Goal: Task Accomplishment & Management: Manage account settings

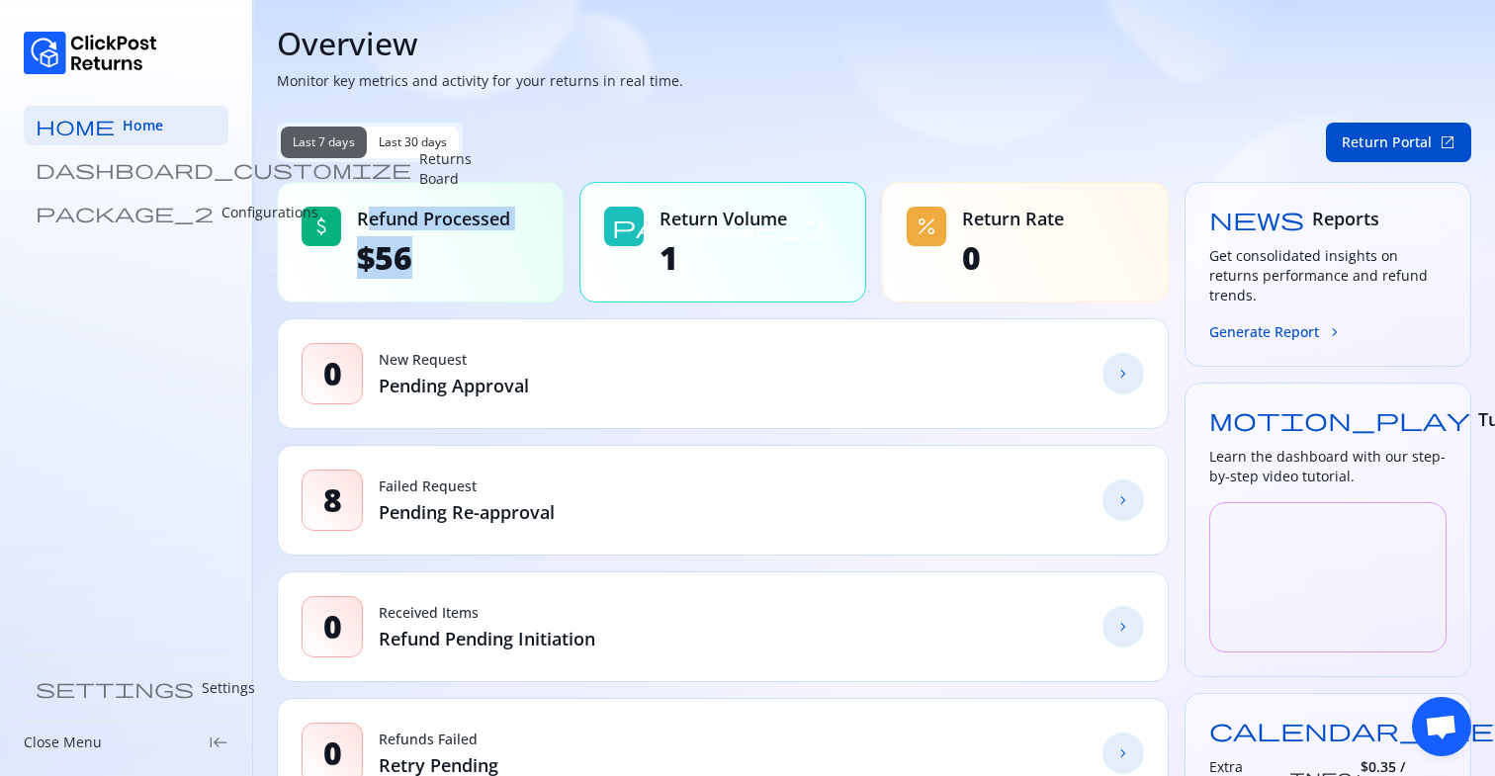
drag, startPoint x: 366, startPoint y: 217, endPoint x: 407, endPoint y: 254, distance: 56.0
click at [406, 254] on div "Refund Processed $56" at bounding box center [433, 242] width 153 height 71
click at [407, 254] on span "$56" at bounding box center [433, 258] width 153 height 40
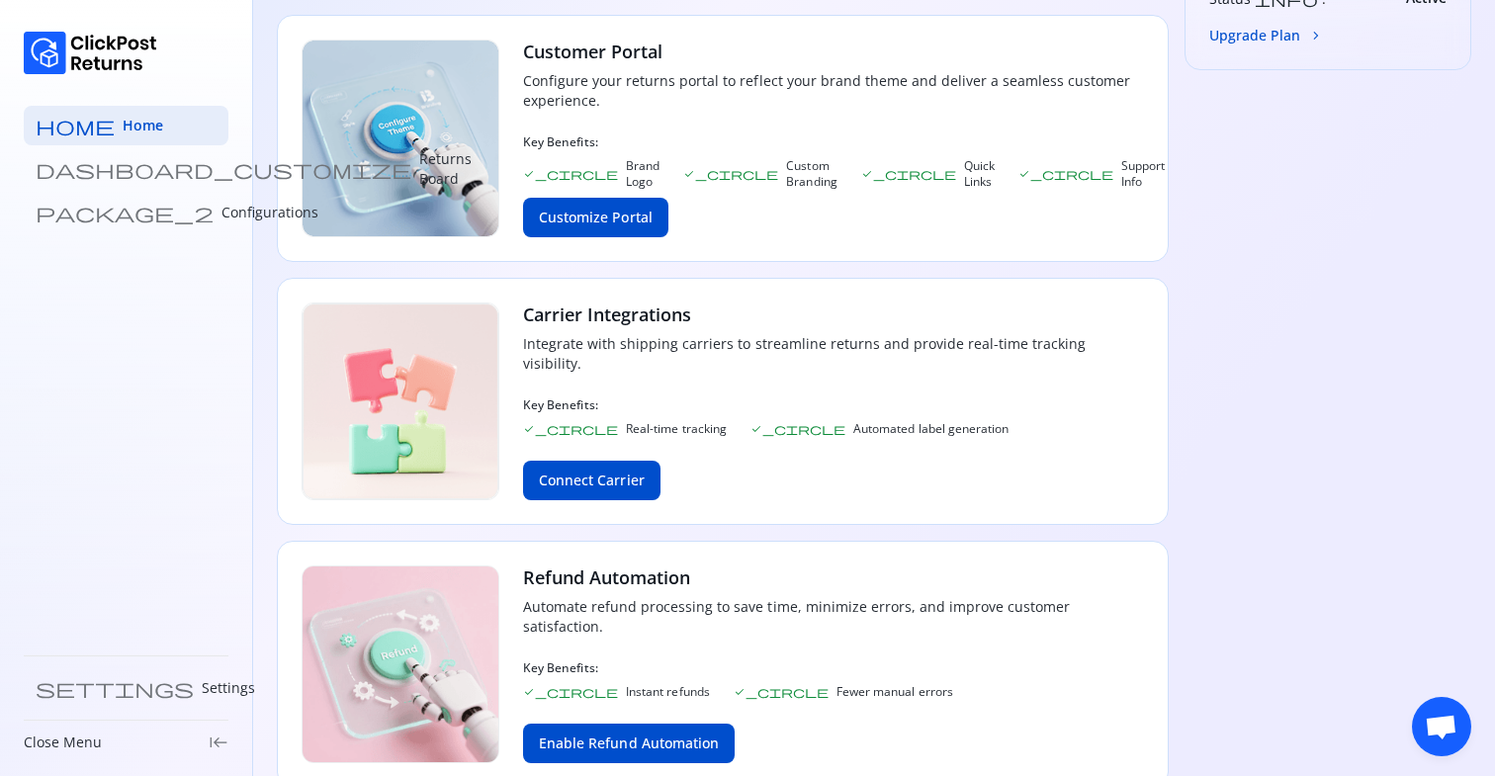
scroll to position [897, 0]
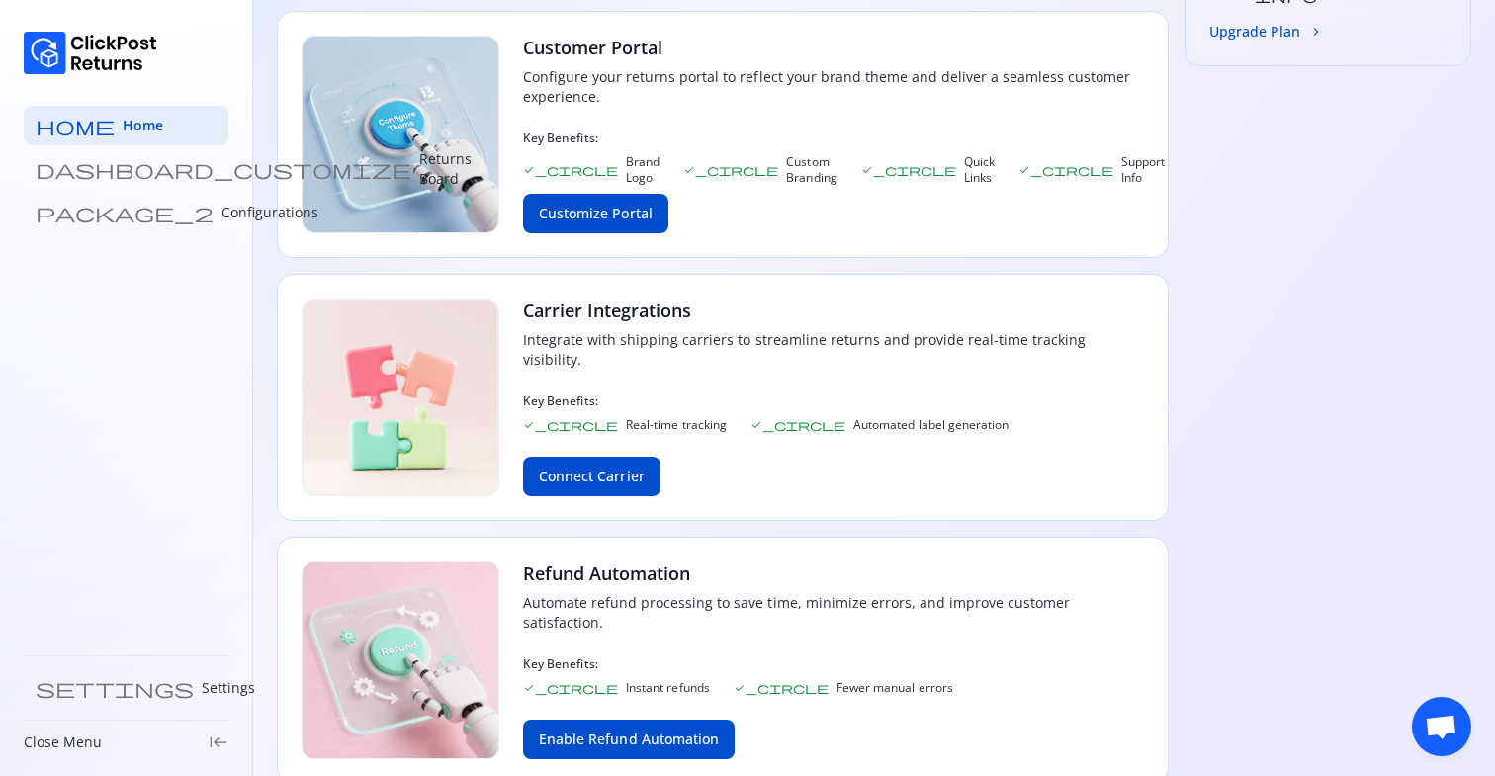
click at [523, 44] on h3 "Customer Portal" at bounding box center [844, 48] width 642 height 24
drag, startPoint x: 520, startPoint y: 44, endPoint x: 663, endPoint y: 44, distance: 142.4
click at [658, 44] on h3 "Customer Portal" at bounding box center [844, 48] width 642 height 24
click at [663, 44] on h3 "Customer Portal" at bounding box center [844, 48] width 642 height 24
drag, startPoint x: 541, startPoint y: 300, endPoint x: 716, endPoint y: 300, distance: 175.0
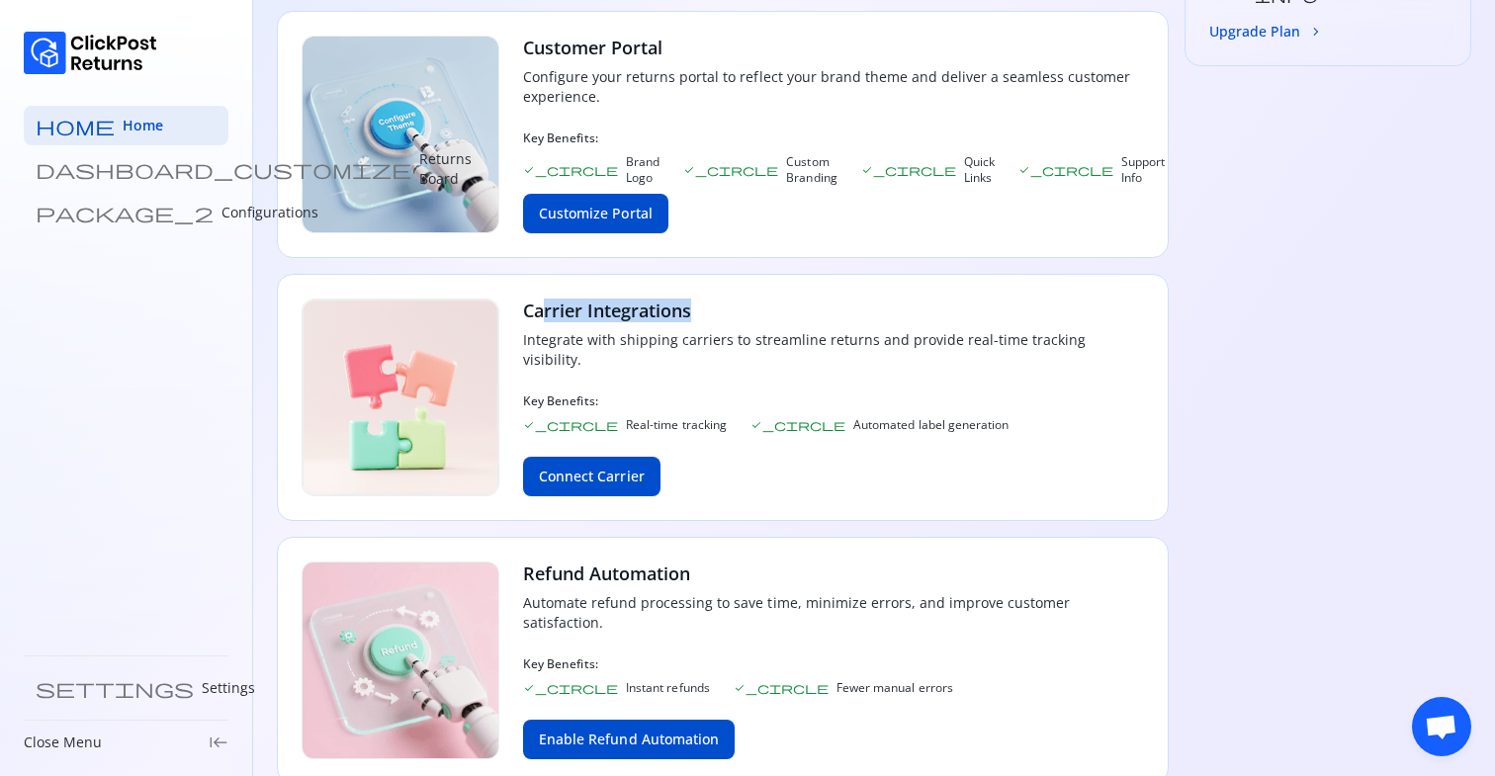
click at [706, 300] on h3 "Carrier Integrations" at bounding box center [833, 311] width 621 height 24
click at [716, 300] on h3 "Carrier Integrations" at bounding box center [833, 311] width 621 height 24
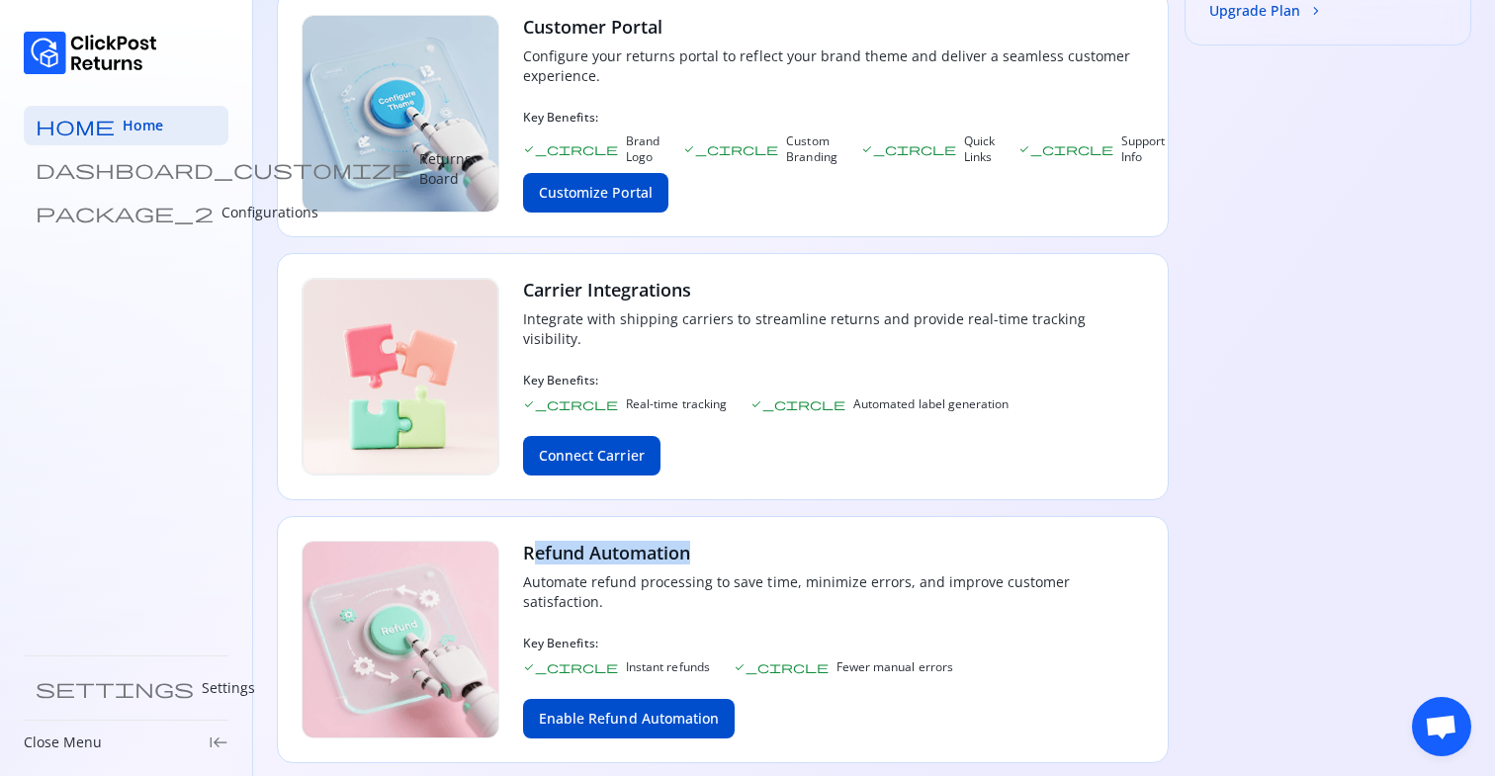
drag, startPoint x: 531, startPoint y: 544, endPoint x: 749, endPoint y: 544, distance: 217.6
click at [745, 544] on h3 "Refund Automation" at bounding box center [833, 553] width 621 height 24
click at [749, 544] on h3 "Refund Automation" at bounding box center [833, 553] width 621 height 24
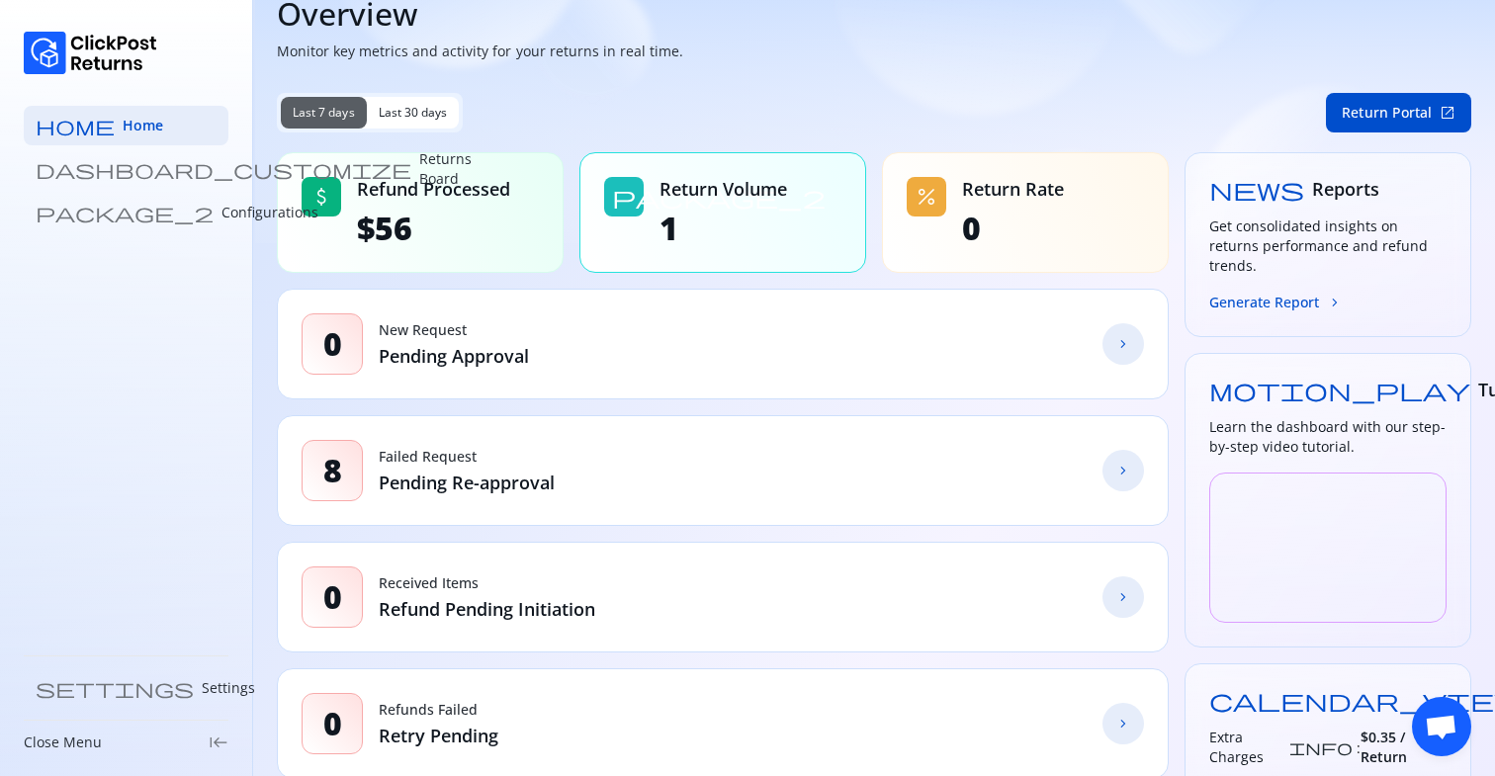
scroll to position [0, 0]
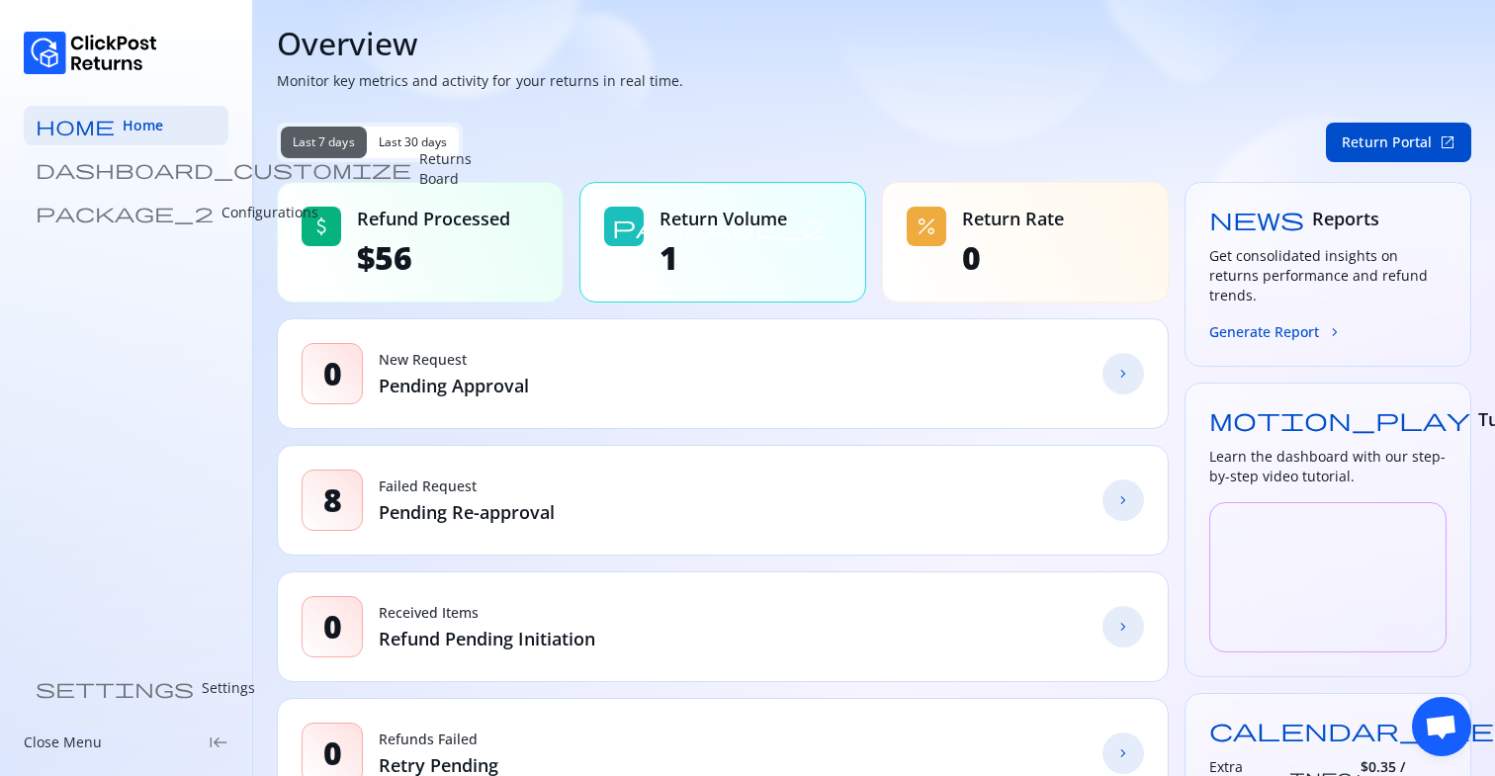
click at [419, 168] on p "Returns Board" at bounding box center [445, 169] width 52 height 40
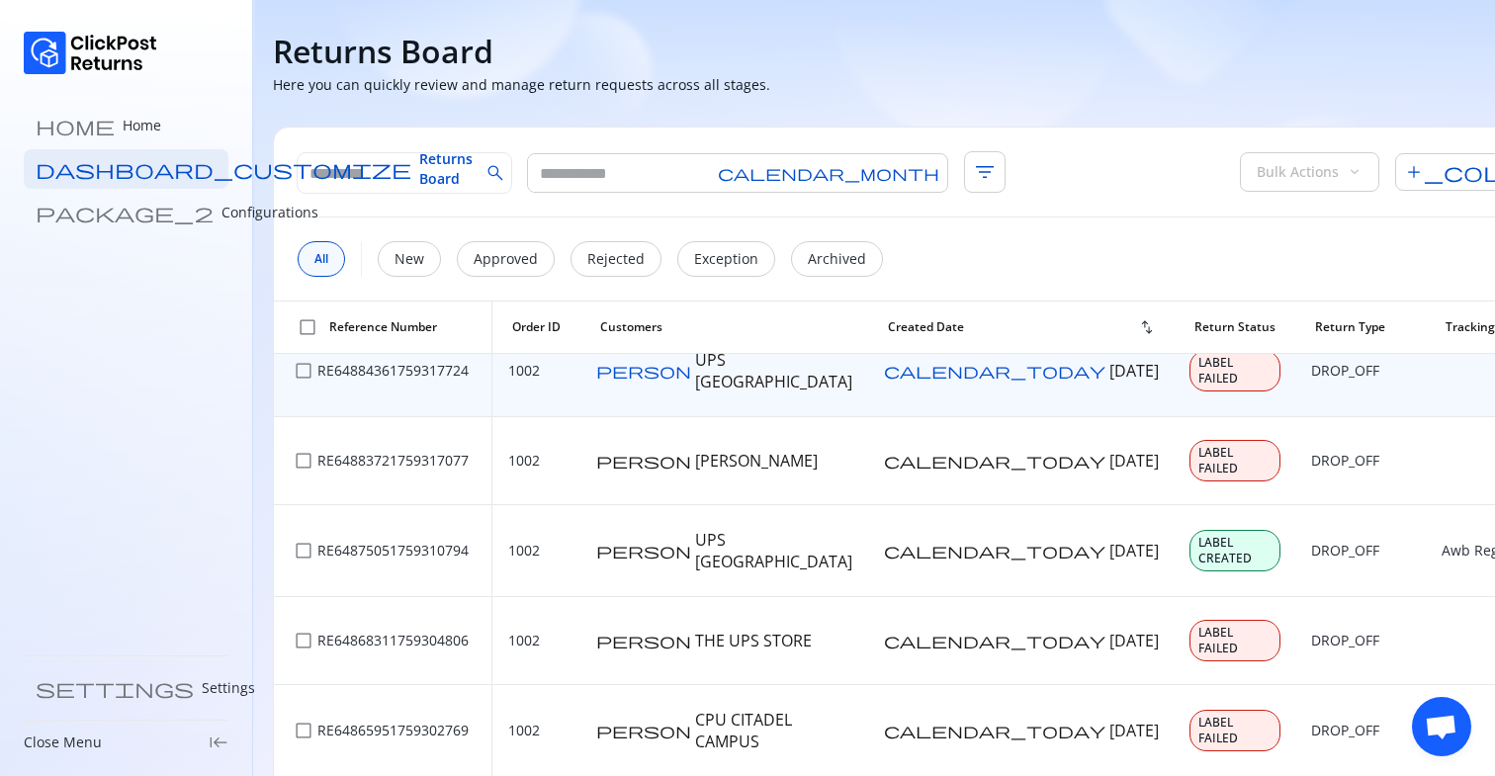
scroll to position [573, 0]
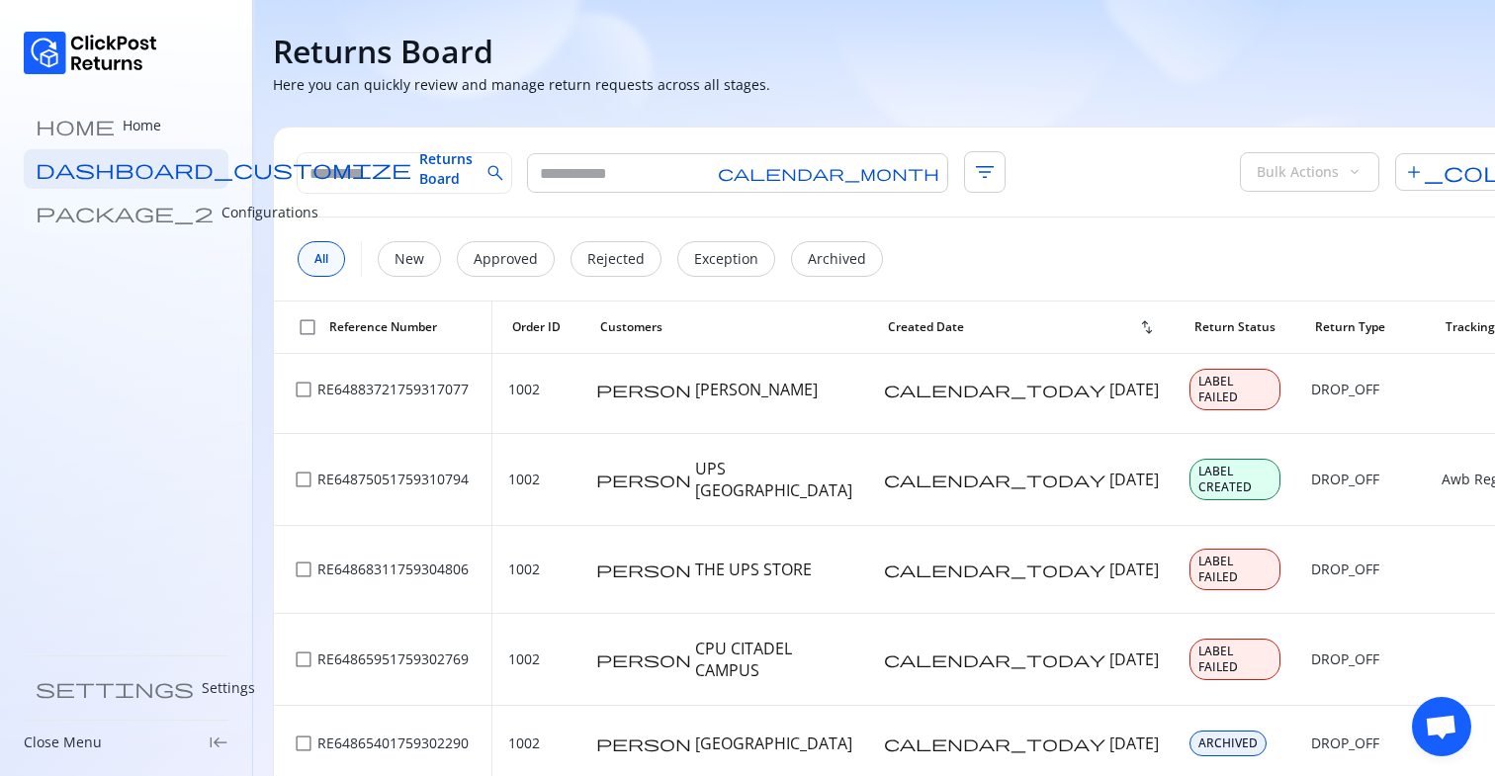
click at [222, 214] on p "Configurations" at bounding box center [270, 213] width 97 height 20
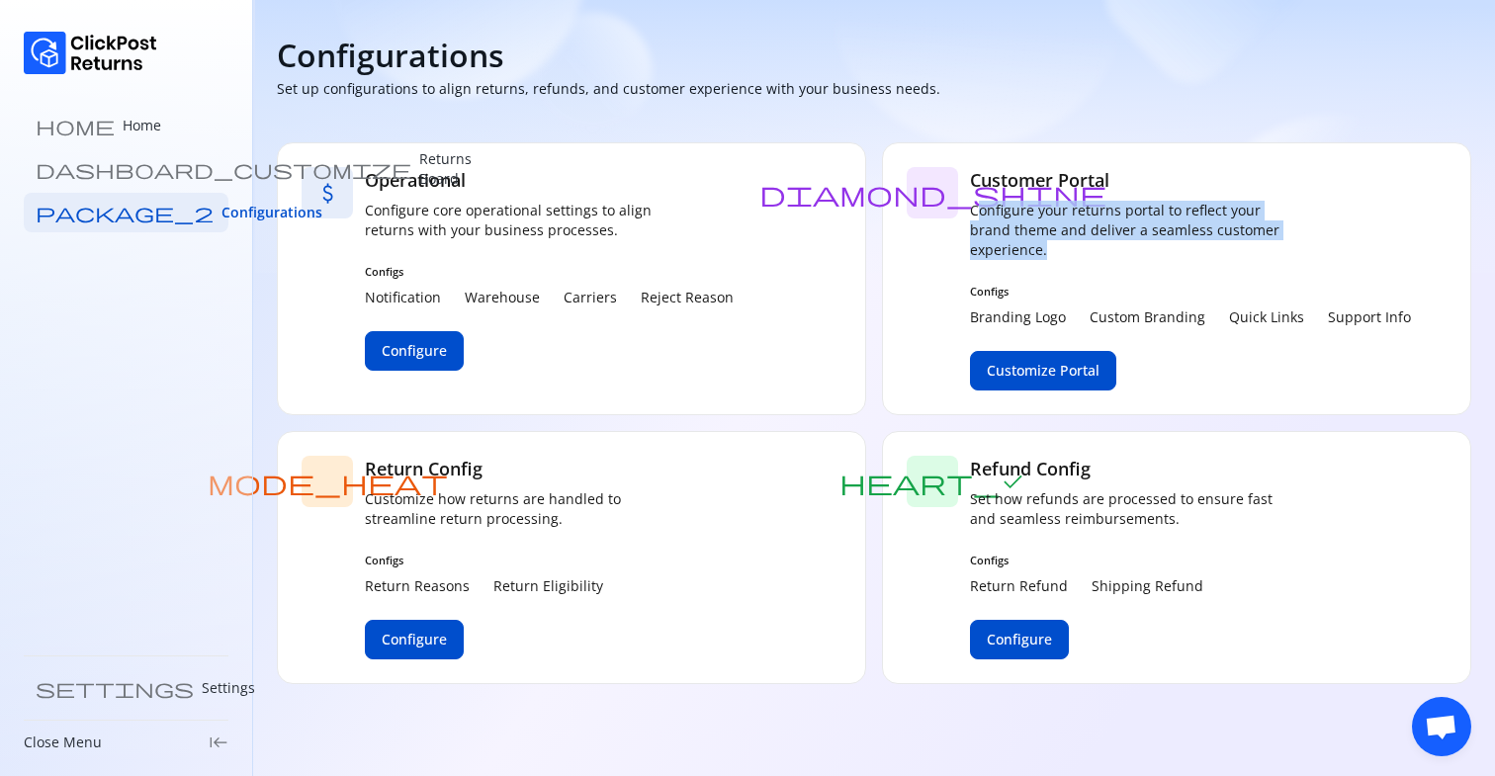
drag, startPoint x: 976, startPoint y: 205, endPoint x: 1103, endPoint y: 269, distance: 142.0
click at [1103, 269] on div "Customer Portal Configure your returns portal to reflect your brand theme and d…" at bounding box center [1190, 278] width 441 height 223
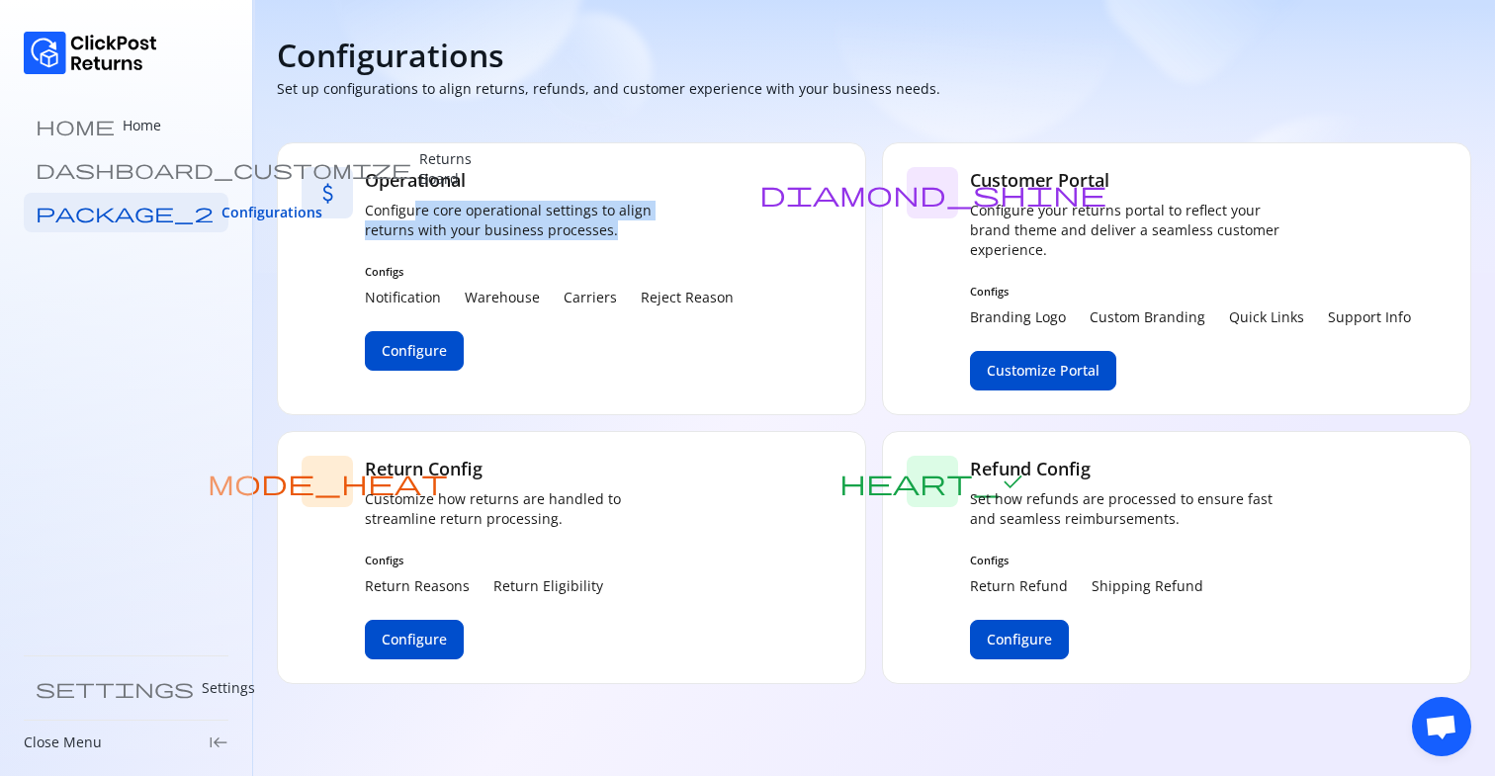
drag, startPoint x: 414, startPoint y: 214, endPoint x: 691, endPoint y: 246, distance: 278.8
click at [691, 246] on div "Operational Configure core operational settings to align returns with your busi…" at bounding box center [549, 278] width 369 height 223
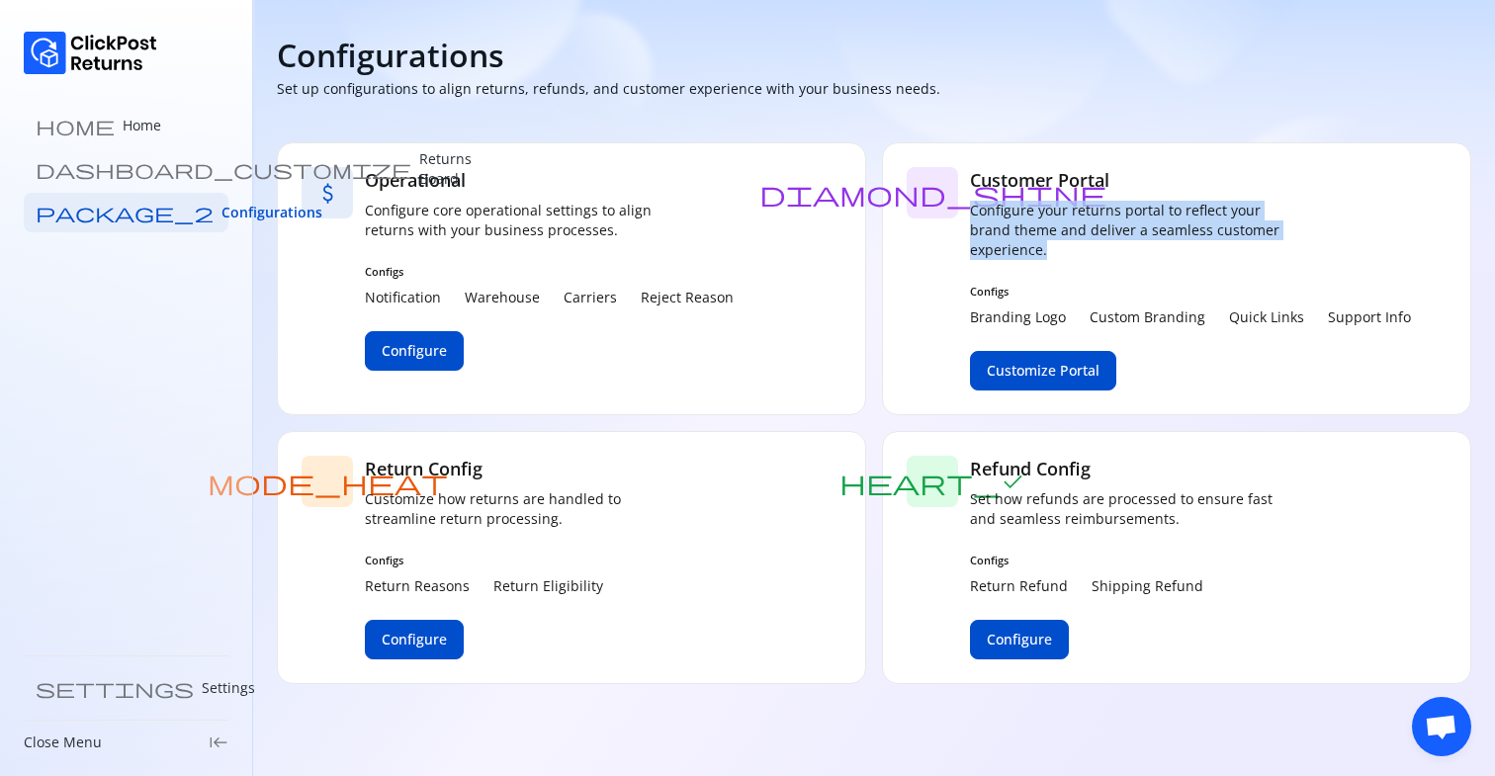
drag, startPoint x: 988, startPoint y: 214, endPoint x: 1149, endPoint y: 262, distance: 168.3
click at [1147, 261] on div "Customer Portal Configure your returns portal to reflect your brand theme and d…" at bounding box center [1190, 278] width 441 height 223
click at [1149, 262] on div "Customer Portal Configure your returns portal to reflect your brand theme and d…" at bounding box center [1190, 278] width 441 height 223
drag, startPoint x: 967, startPoint y: 209, endPoint x: 1108, endPoint y: 253, distance: 147.3
click at [1108, 253] on div "diamond_shine Customer Portal Configure your returns portal to reflect your bra…" at bounding box center [1176, 278] width 589 height 273
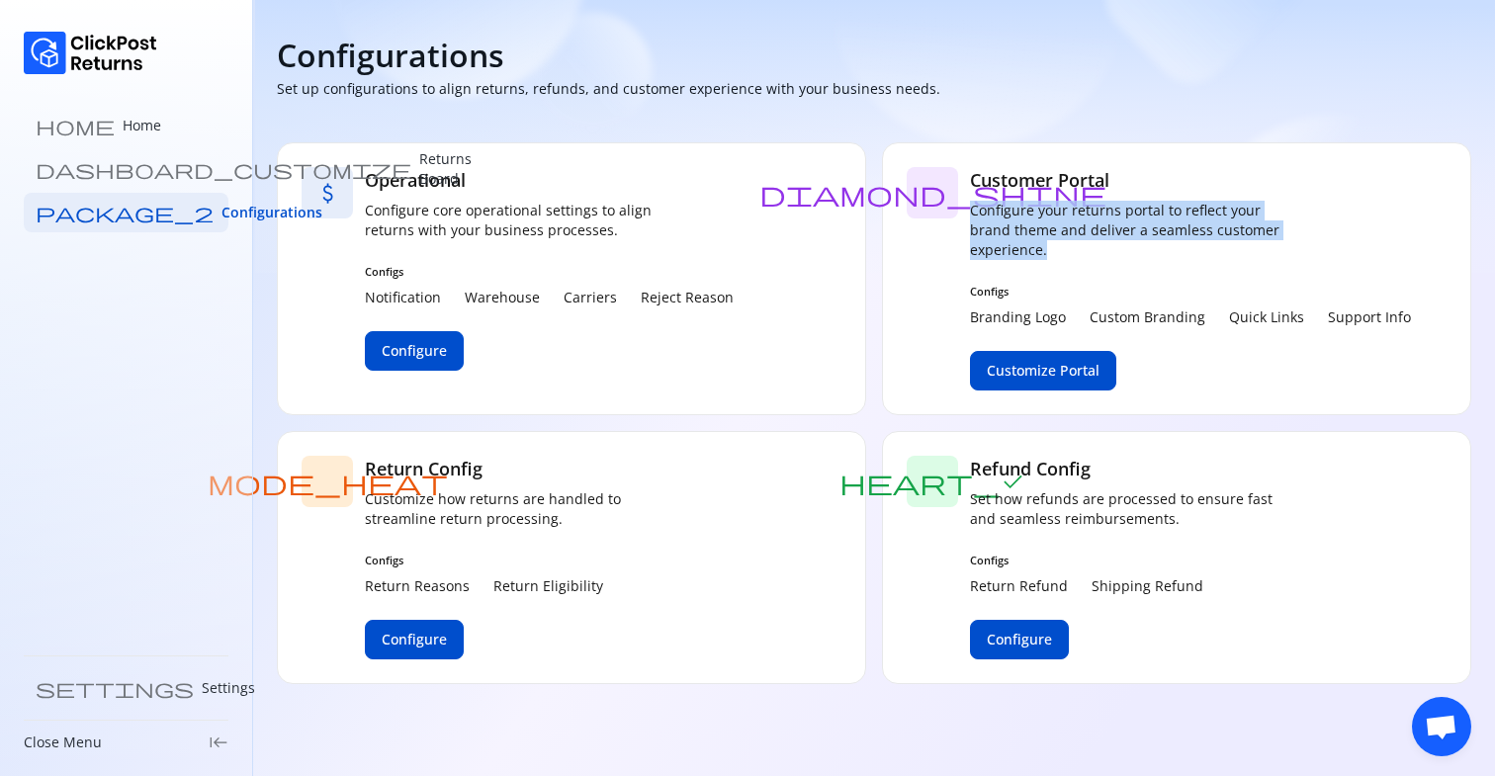
click at [1108, 253] on p "Configure your returns portal to reflect your brand theme and deliver a seamles…" at bounding box center [1128, 230] width 316 height 59
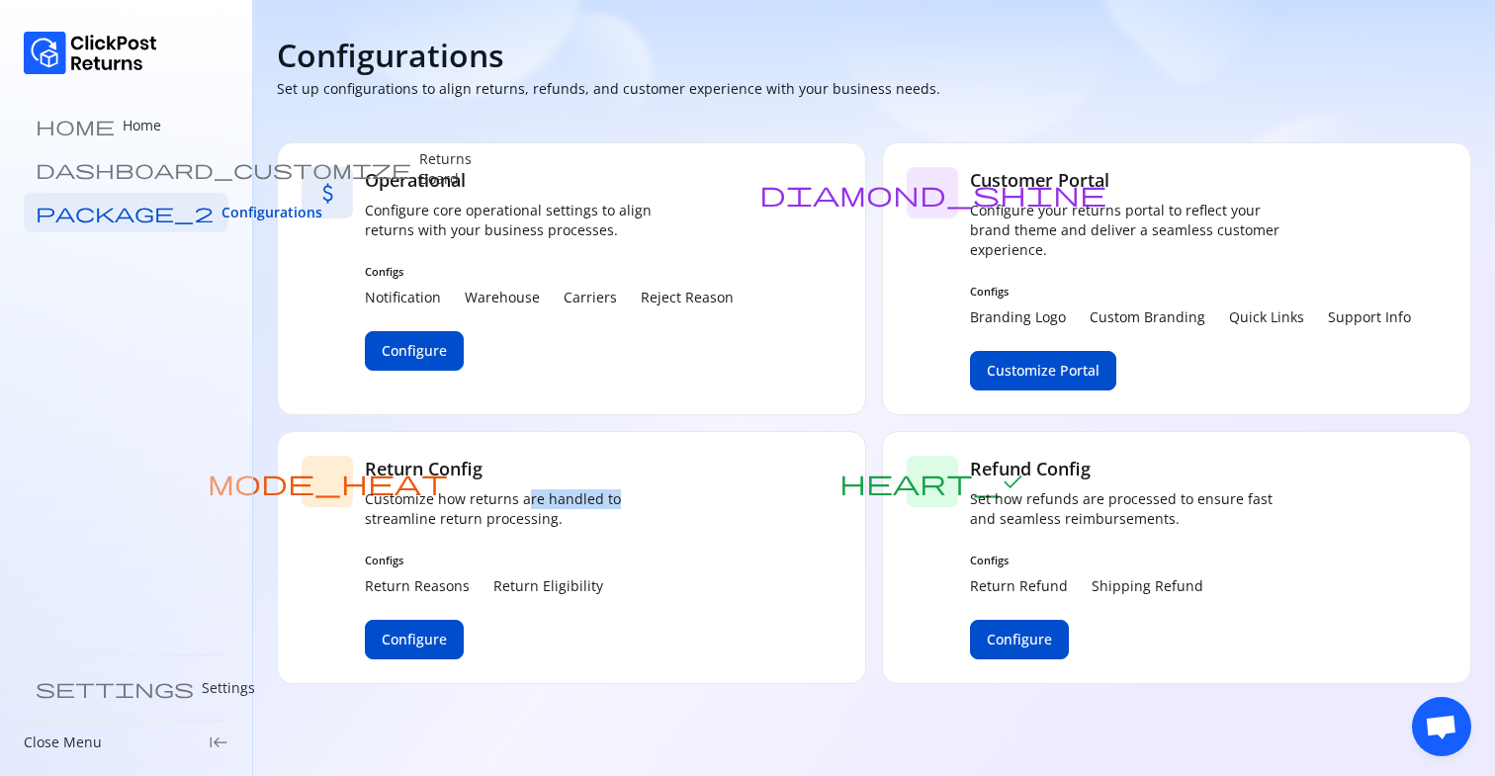
drag, startPoint x: 528, startPoint y: 506, endPoint x: 709, endPoint y: 511, distance: 181.0
click at [703, 507] on div "mode_heat Return Config Customize how returns are handled to streamline return …" at bounding box center [571, 557] width 589 height 253
click at [709, 511] on div "mode_heat Return Config Customize how returns are handled to streamline return …" at bounding box center [571, 557] width 589 height 253
drag, startPoint x: 484, startPoint y: 215, endPoint x: 710, endPoint y: 292, distance: 239.2
click at [710, 292] on div "Operational Configure core operational settings to align returns with your busi…" at bounding box center [549, 278] width 369 height 223
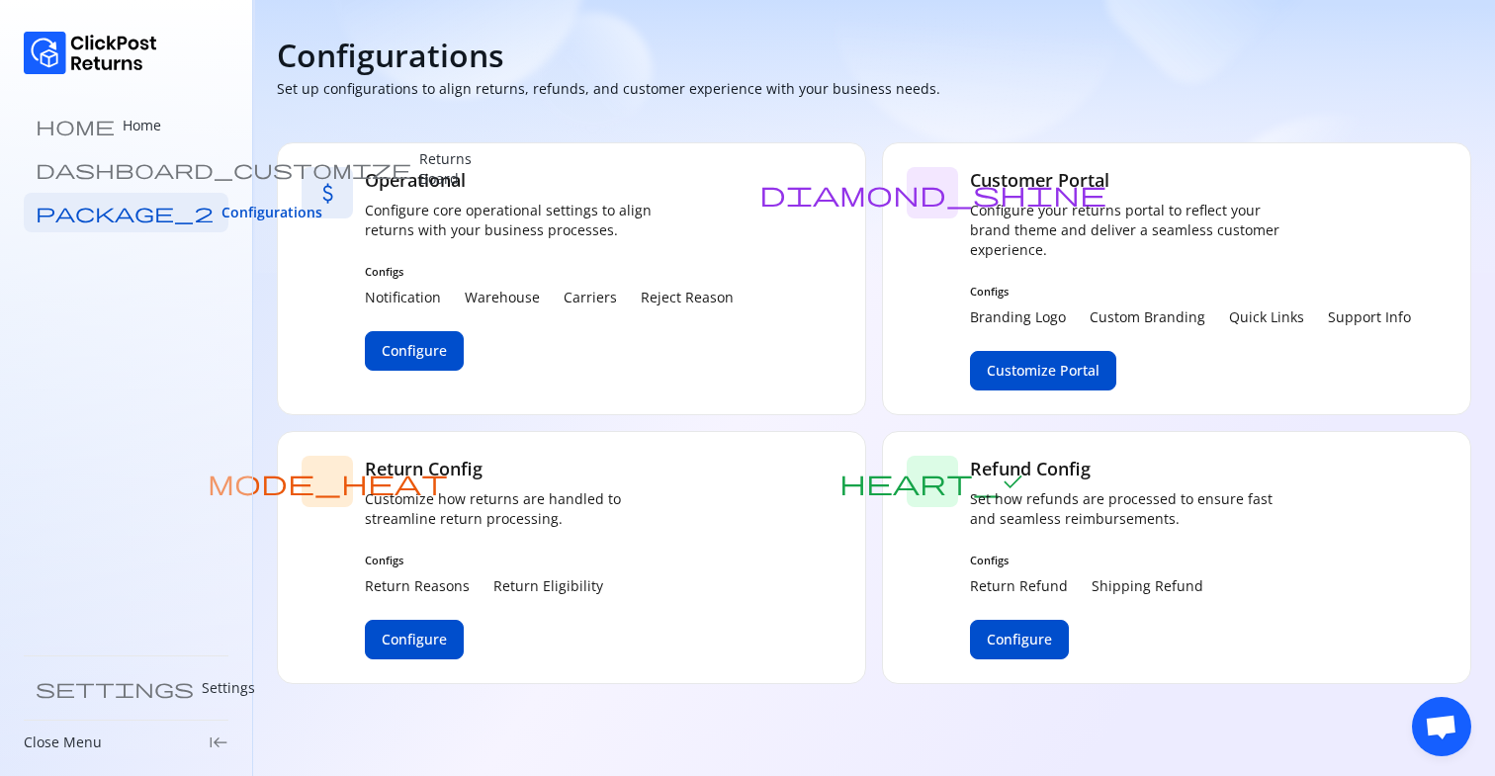
click at [710, 292] on p "Reject Reason" at bounding box center [687, 298] width 93 height 20
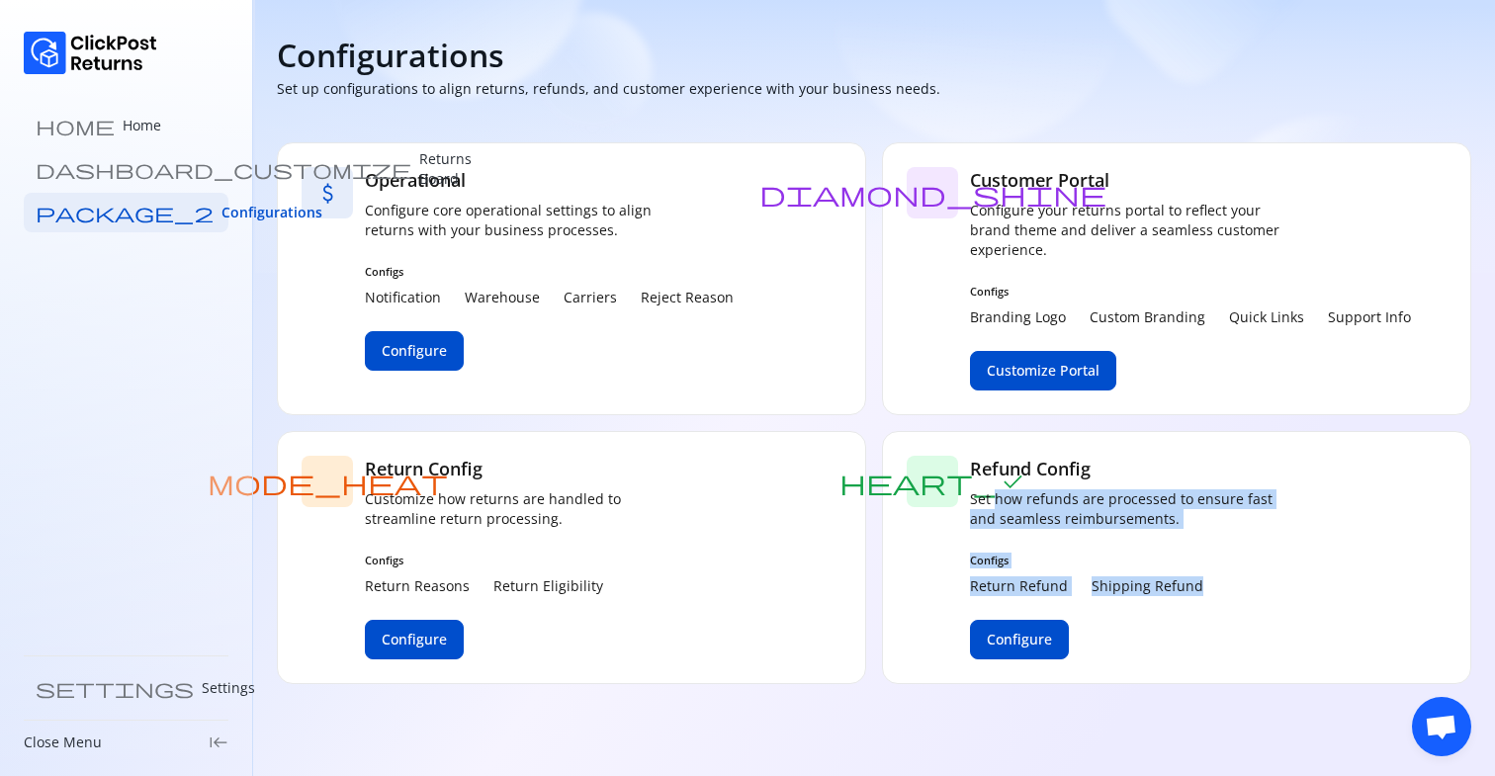
drag, startPoint x: 994, startPoint y: 500, endPoint x: 1369, endPoint y: 581, distance: 383.5
click at [1369, 581] on div "heart_check Refund Config Set how refunds are processed to ensure fast and seam…" at bounding box center [1176, 557] width 589 height 253
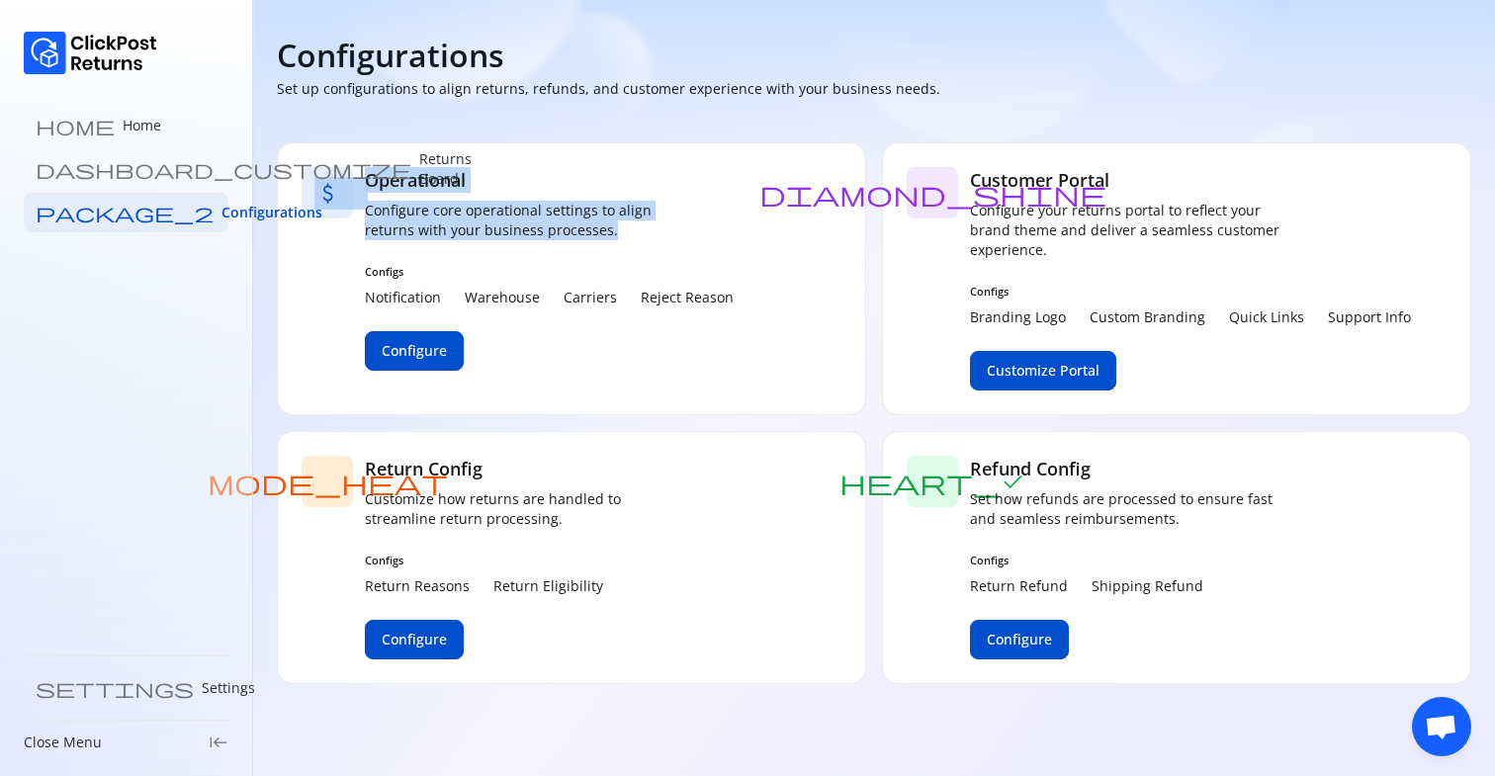
drag, startPoint x: 356, startPoint y: 172, endPoint x: 597, endPoint y: 243, distance: 251.6
click at [597, 243] on div "attach_money Operational Configure core operational settings to align returns w…" at bounding box center [571, 278] width 589 height 273
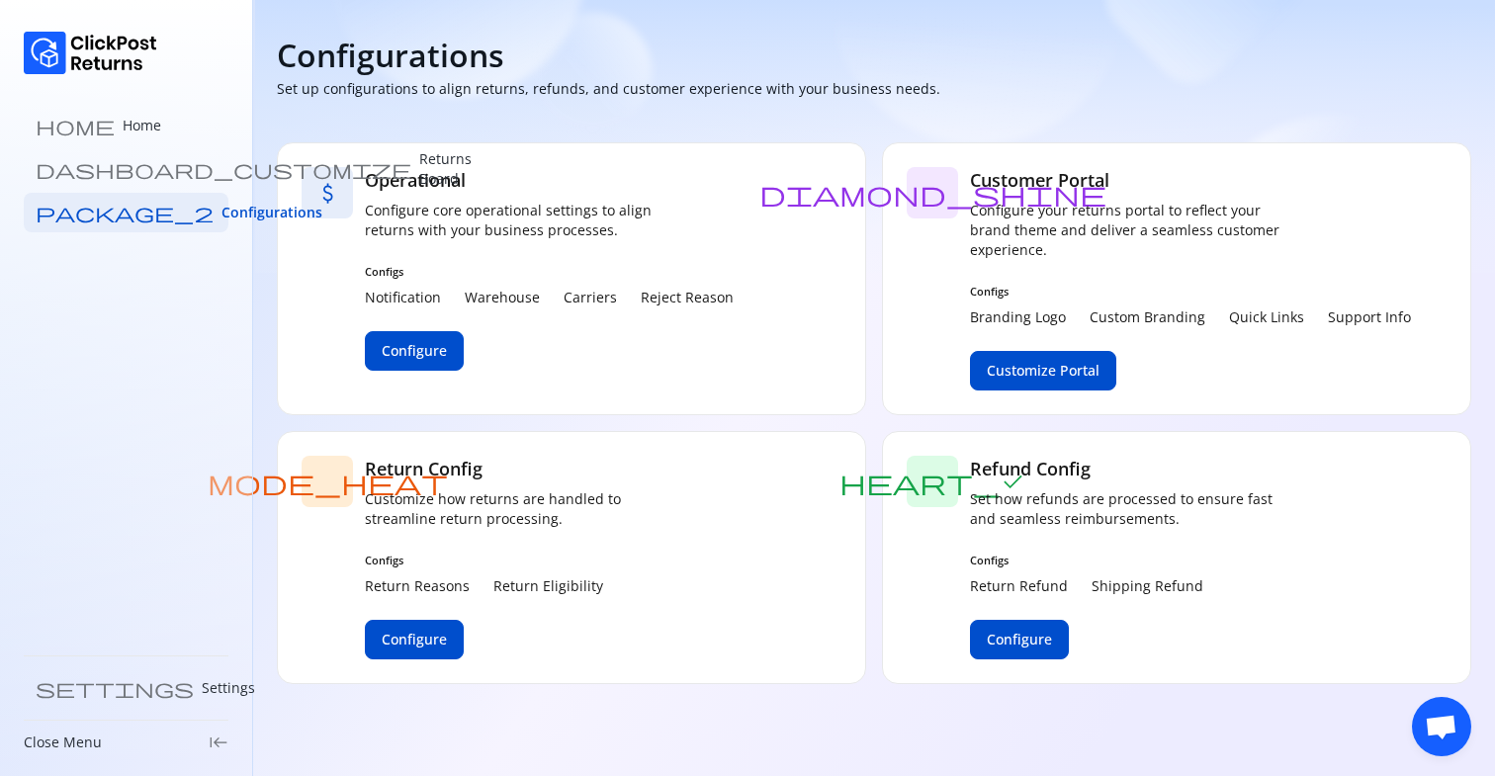
drag, startPoint x: 379, startPoint y: 301, endPoint x: 823, endPoint y: 311, distance: 444.1
click at [823, 311] on div "attach_money Operational Configure core operational settings to align returns w…" at bounding box center [571, 278] width 589 height 273
drag, startPoint x: 972, startPoint y: 313, endPoint x: 1230, endPoint y: 313, distance: 258.1
click at [1230, 313] on div "Branding Logo Custom Branding Quick Links Support Info" at bounding box center [1190, 318] width 441 height 20
click at [1230, 313] on p "Quick Links" at bounding box center [1266, 318] width 75 height 20
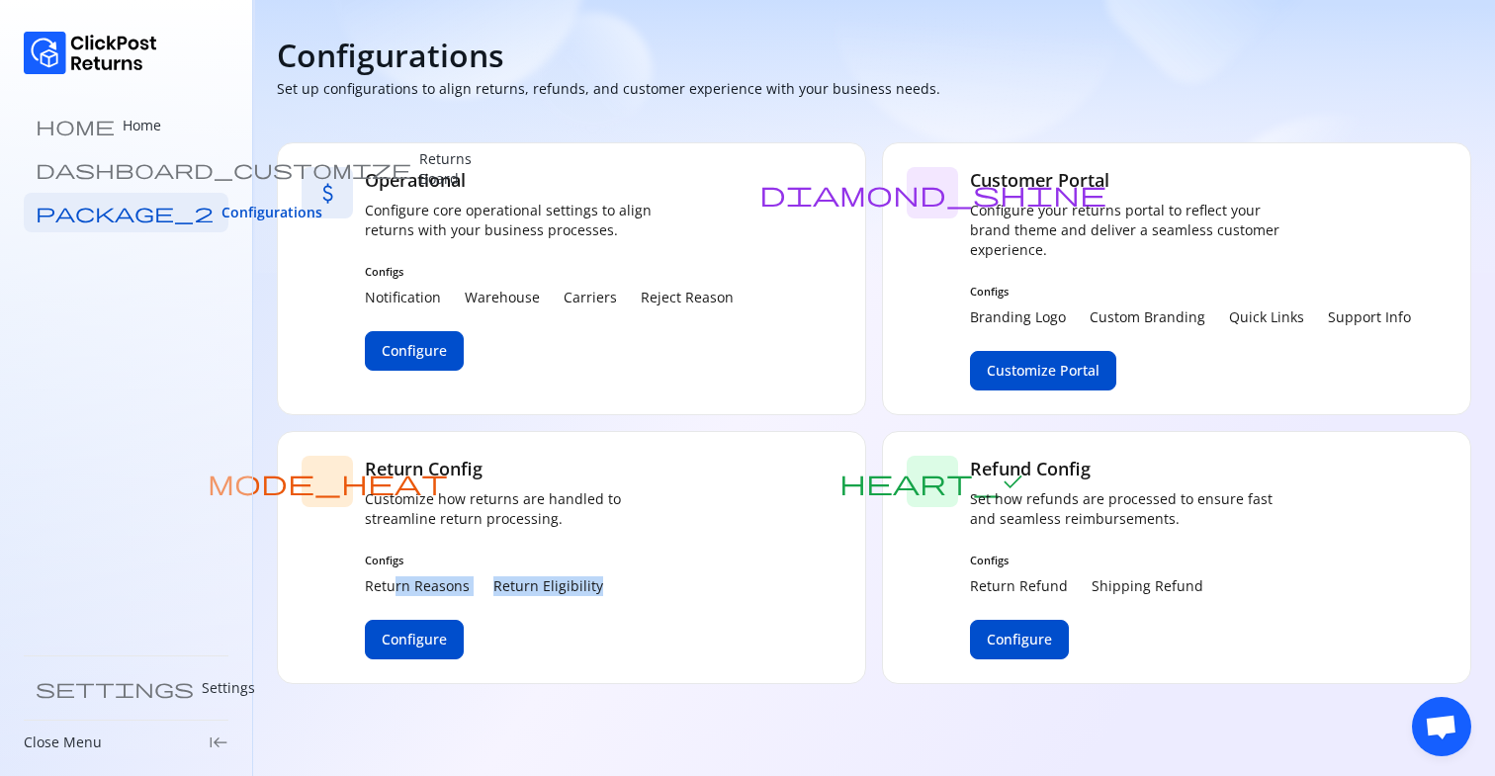
drag, startPoint x: 392, startPoint y: 589, endPoint x: 602, endPoint y: 589, distance: 210.6
click at [590, 589] on div "Return Reasons Return Eligibility" at bounding box center [523, 587] width 316 height 20
click at [602, 589] on div "Return Reasons Return Eligibility" at bounding box center [523, 587] width 316 height 20
drag, startPoint x: 1007, startPoint y: 583, endPoint x: 1138, endPoint y: 583, distance: 131.5
click at [1111, 583] on div "Return Refund Shipping Refund" at bounding box center [1128, 587] width 316 height 20
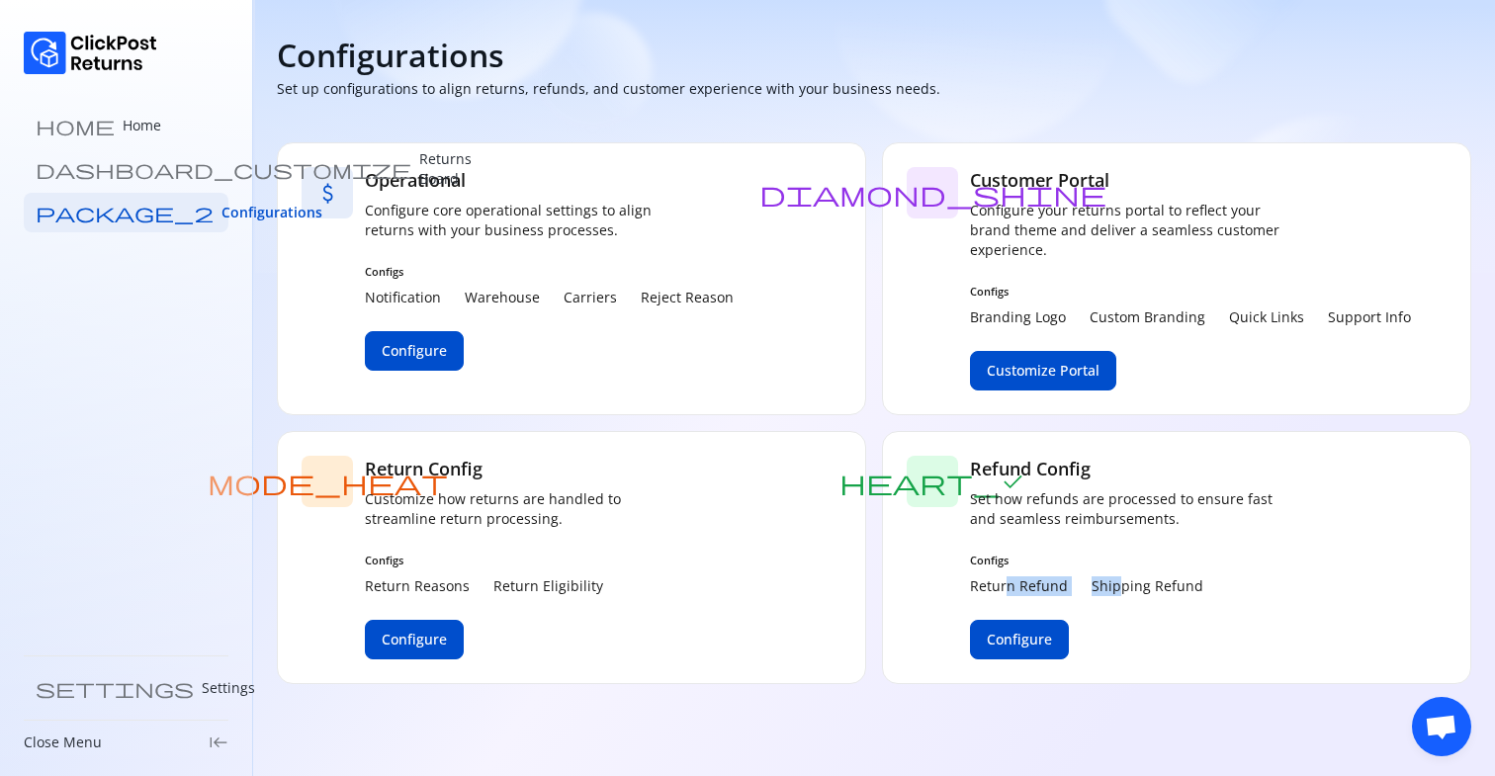
click at [1138, 583] on p "Shipping Refund" at bounding box center [1148, 587] width 112 height 20
click at [126, 127] on link "home Home" at bounding box center [126, 126] width 205 height 40
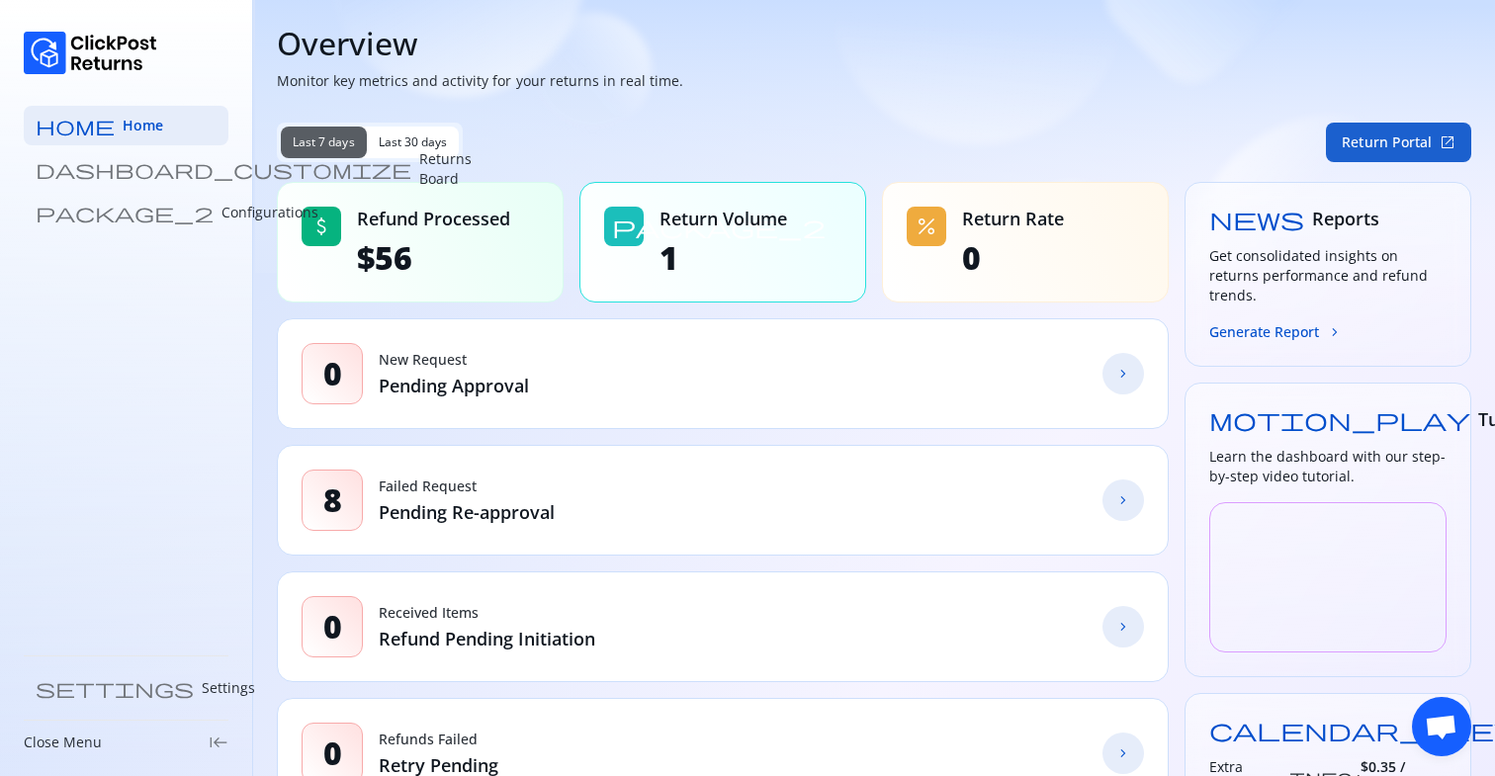
click at [1369, 143] on button "Return Portal open_in_new" at bounding box center [1398, 143] width 145 height 40
click at [1360, 146] on button "Return Portal open_in_new" at bounding box center [1398, 143] width 145 height 40
click at [134, 193] on link "package_2 Configurations" at bounding box center [126, 213] width 205 height 40
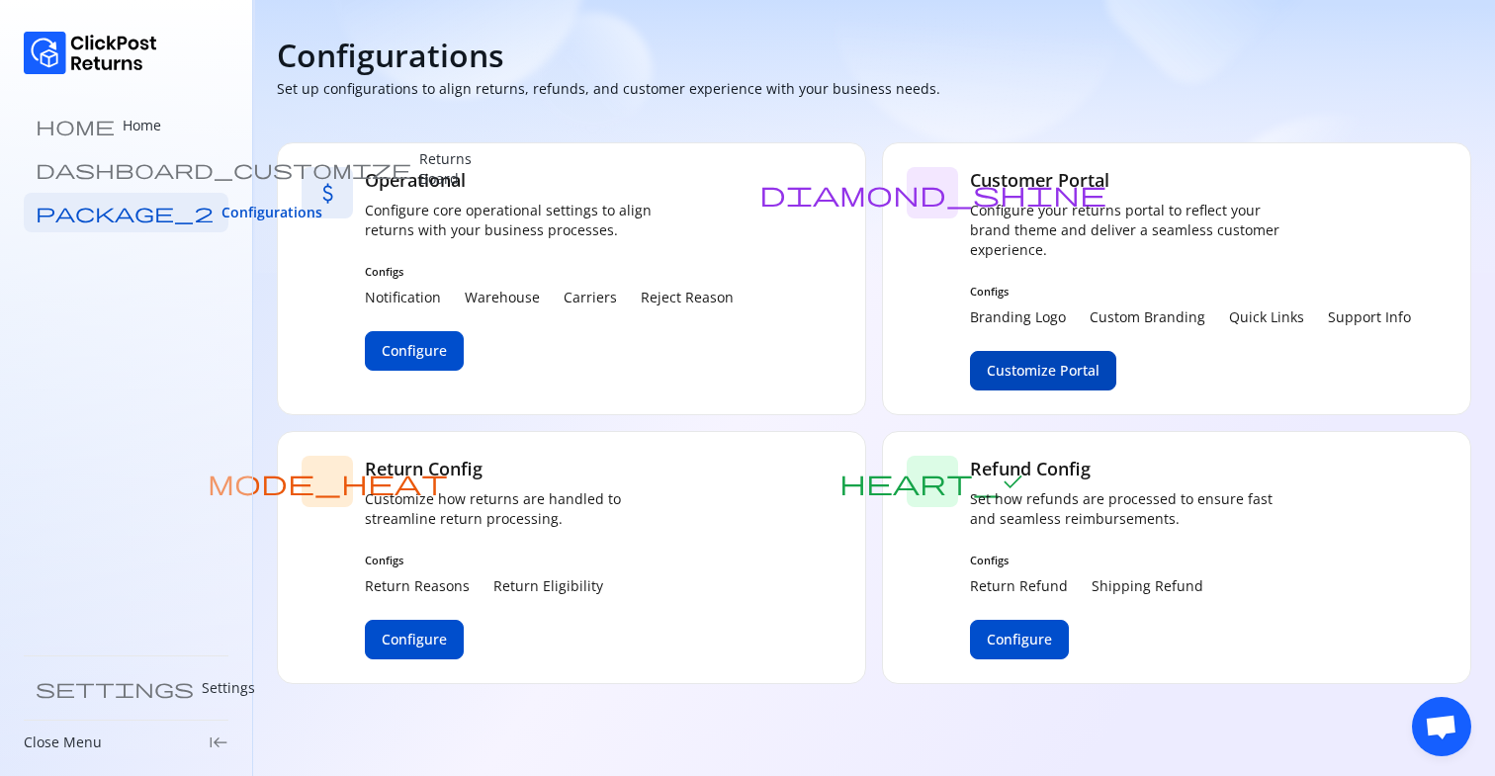
click at [1035, 376] on span "Customize Portal" at bounding box center [1043, 371] width 113 height 20
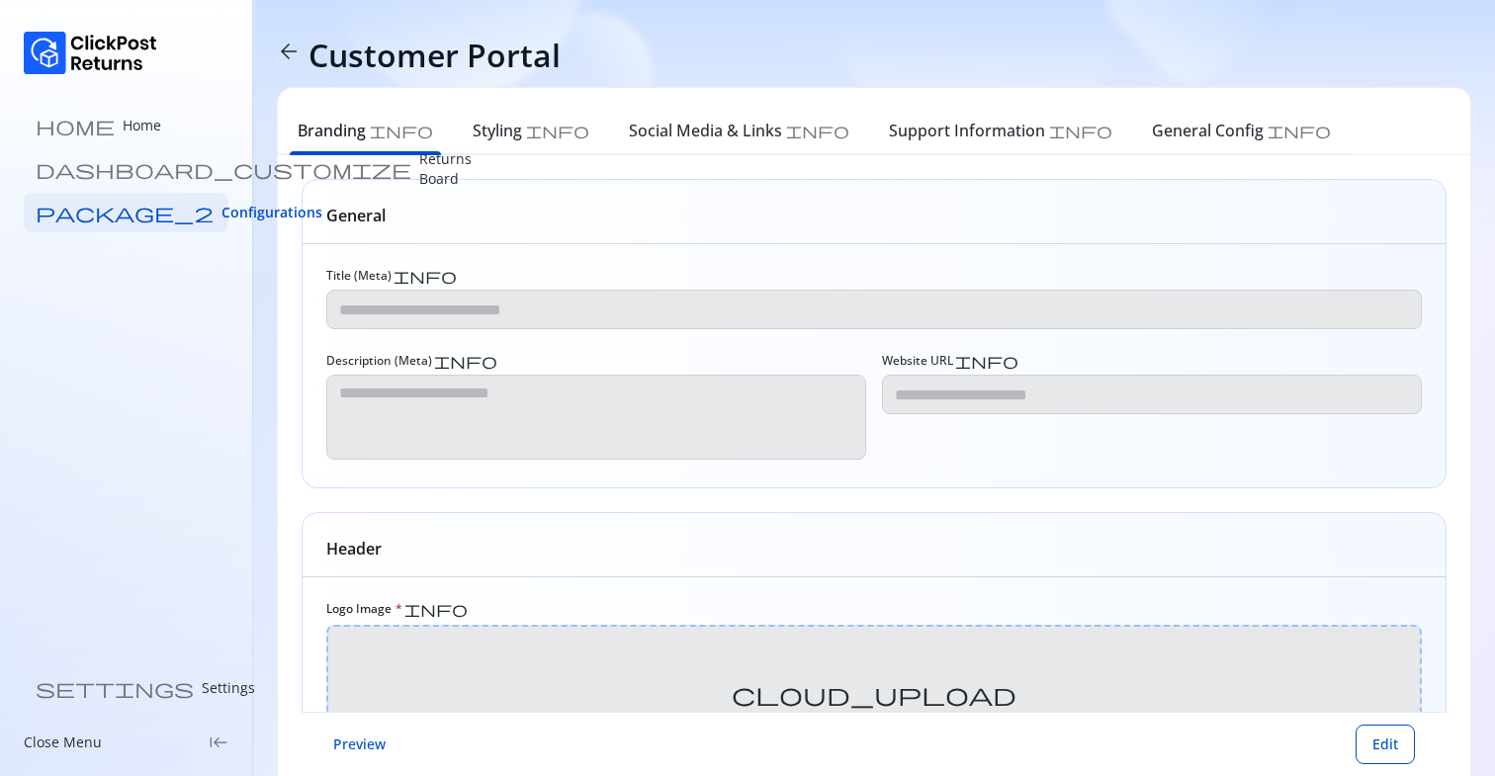
type input "**********"
type textarea "**********"
type input "*******"
click at [419, 167] on p "Returns Board" at bounding box center [445, 169] width 52 height 40
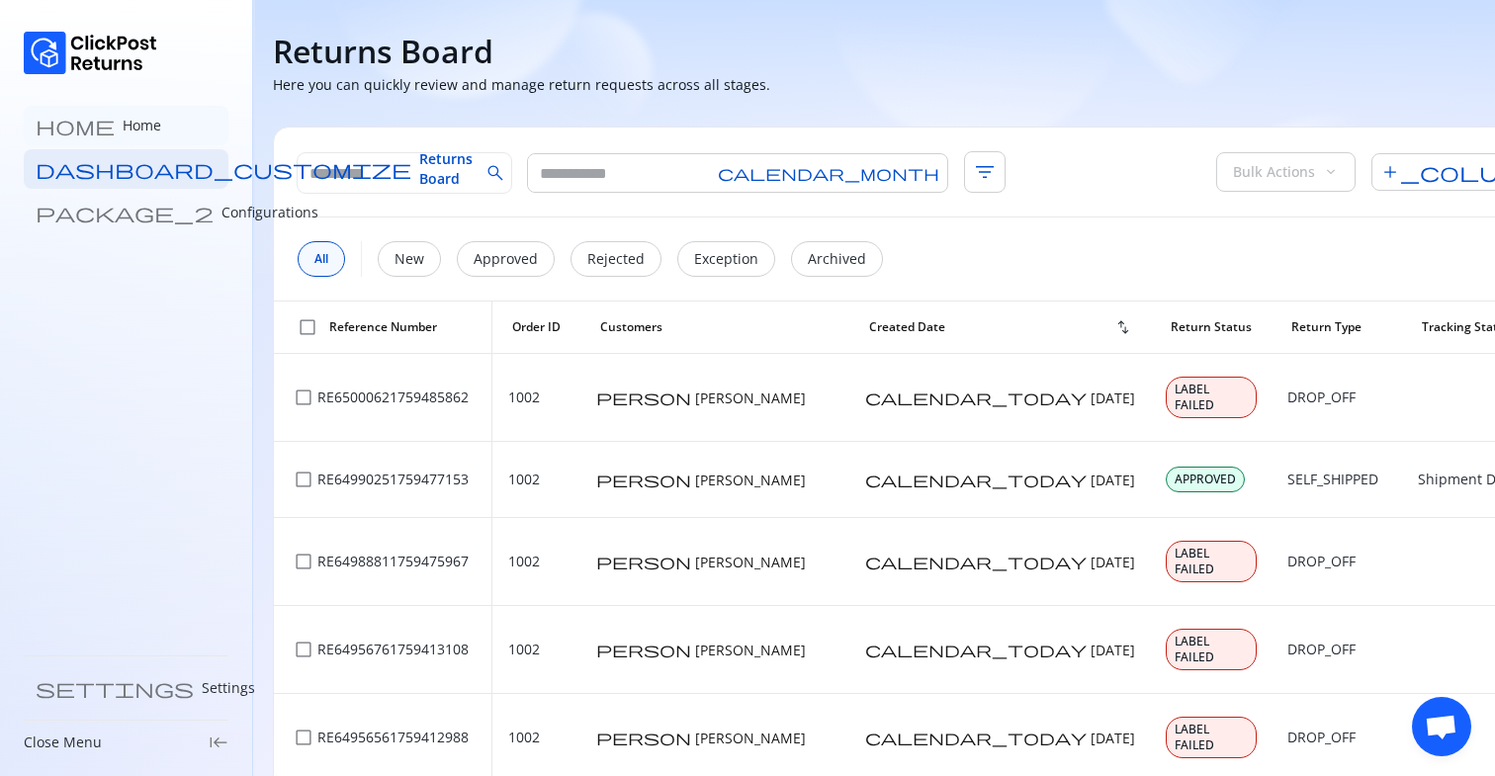
click at [123, 127] on p "Home" at bounding box center [142, 126] width 39 height 20
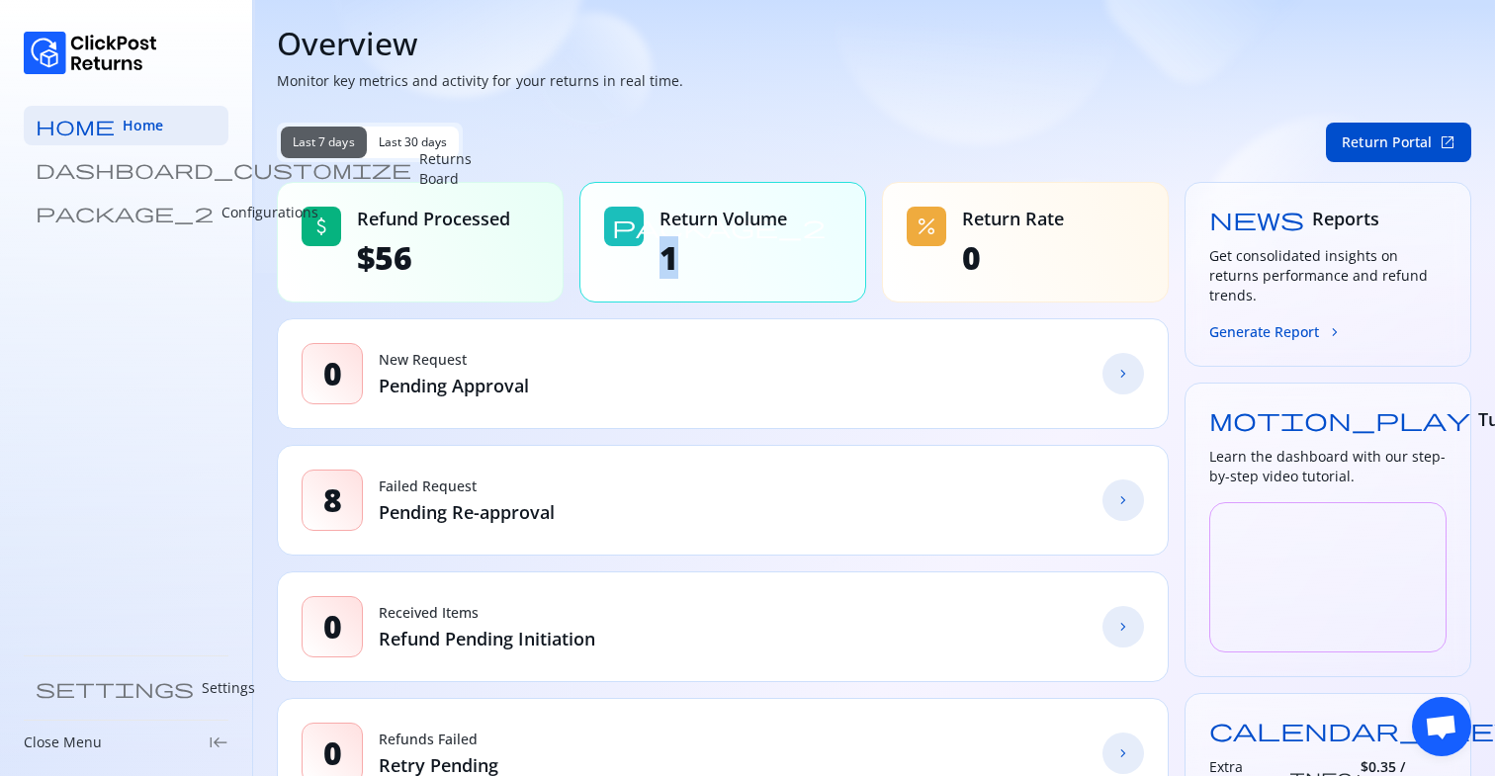
drag, startPoint x: 660, startPoint y: 263, endPoint x: 718, endPoint y: 263, distance: 58.3
click at [718, 263] on span "1" at bounding box center [724, 258] width 128 height 40
drag, startPoint x: 360, startPoint y: 255, endPoint x: 432, endPoint y: 255, distance: 72.2
click at [432, 255] on div "attach_money Refund Processed $56" at bounding box center [420, 242] width 287 height 121
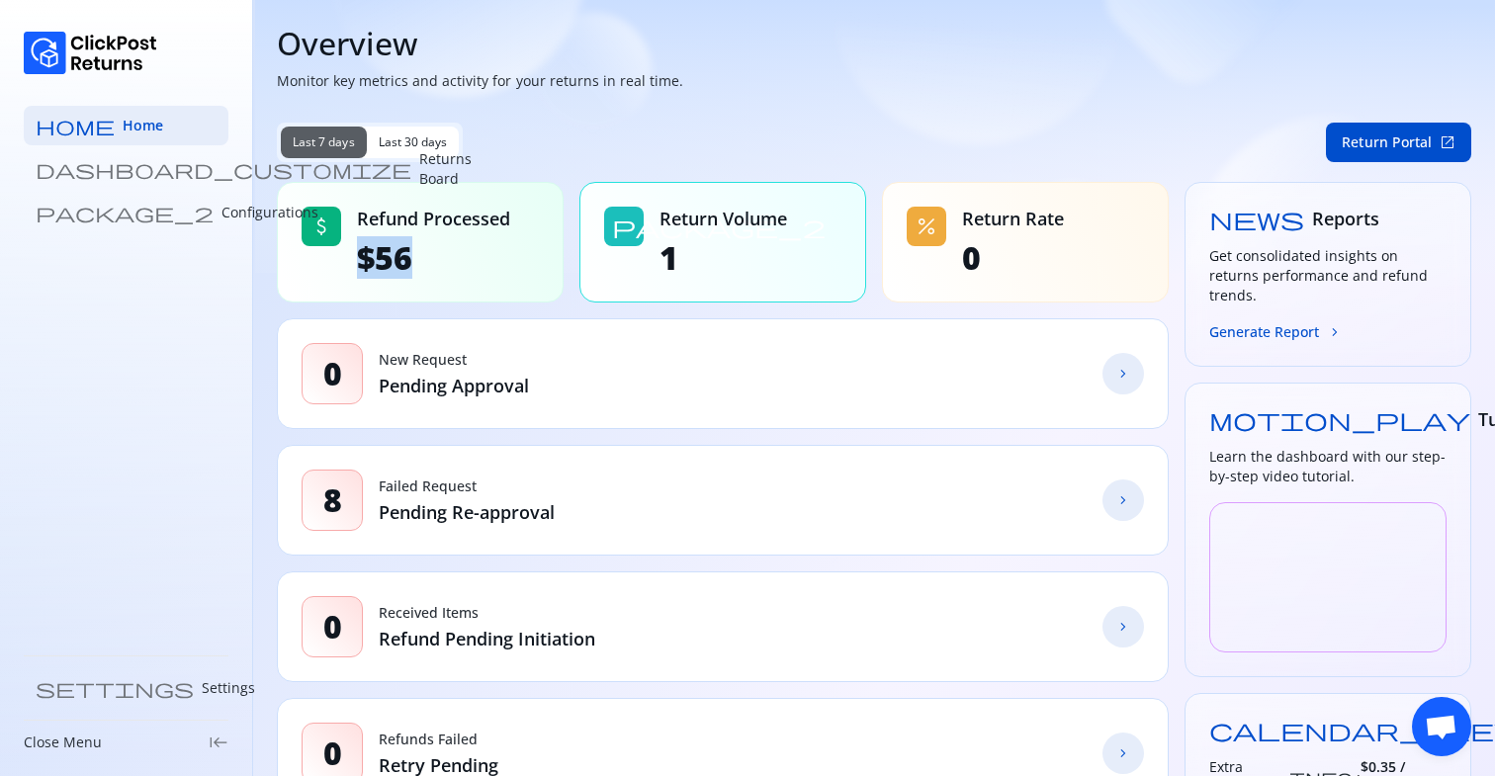
click at [432, 255] on span "$56" at bounding box center [433, 258] width 153 height 40
click at [223, 744] on span "keyboard_tab_rtl" at bounding box center [219, 743] width 20 height 20
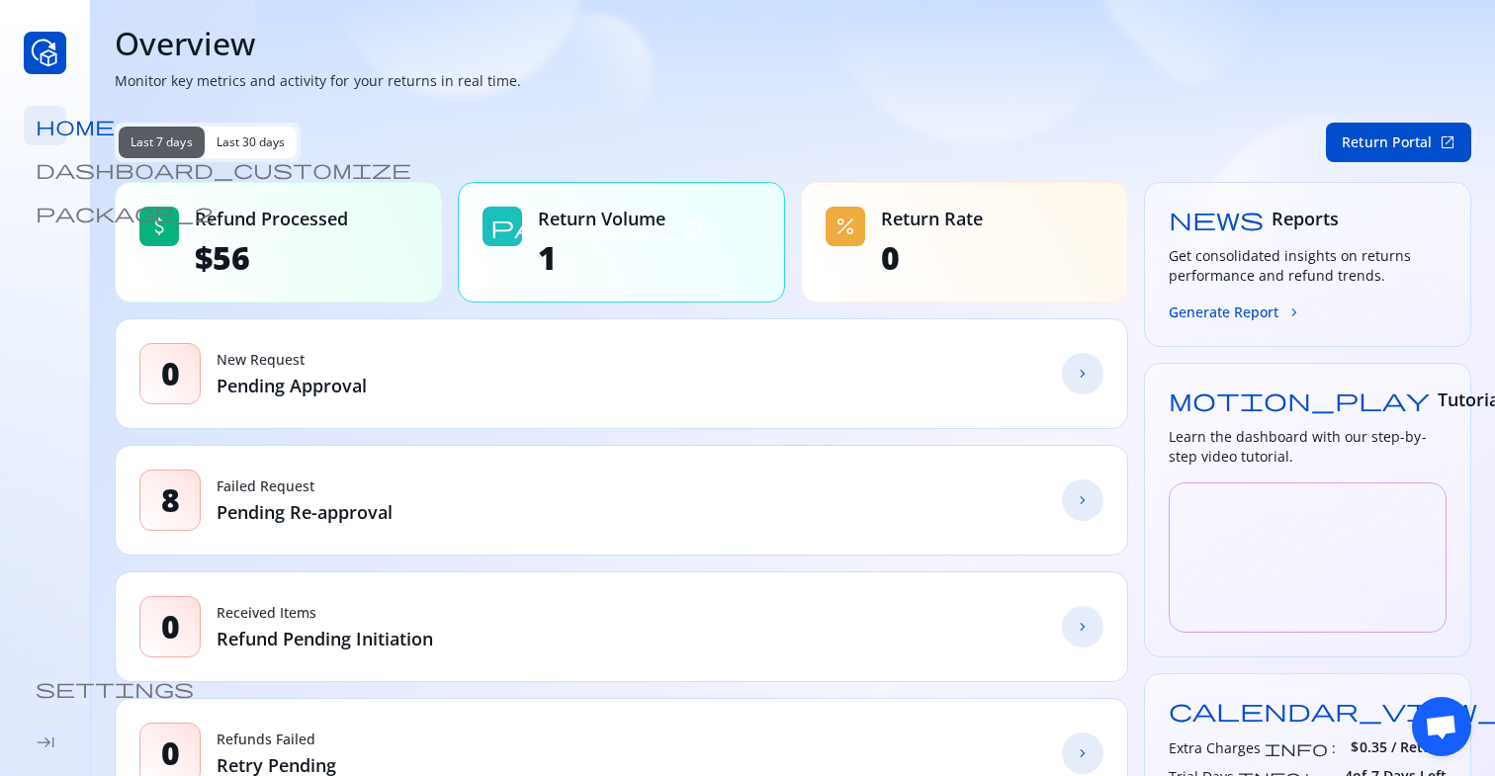
click at [43, 746] on span "keyboard_tab" at bounding box center [46, 743] width 20 height 20
